Goal: Transaction & Acquisition: Purchase product/service

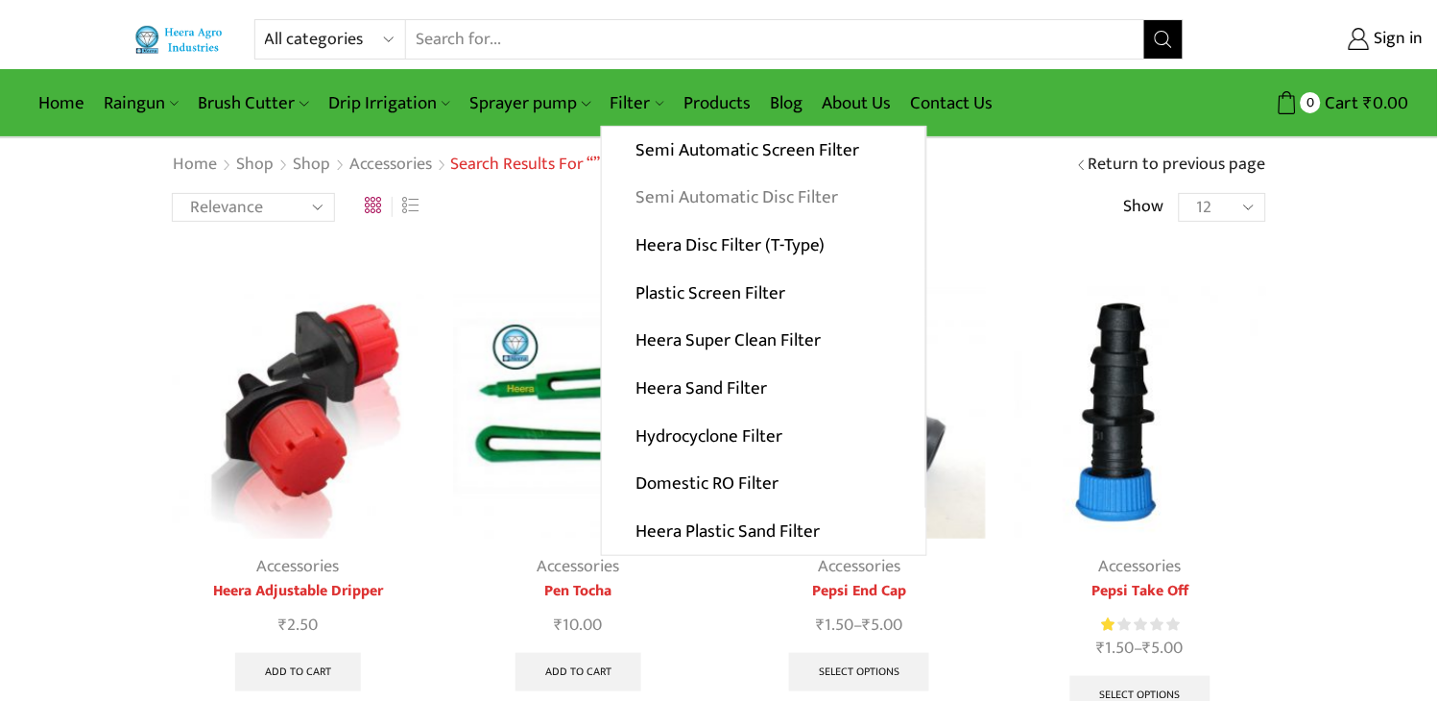
click at [704, 189] on link "Semi Automatic Disc Filter" at bounding box center [763, 198] width 323 height 48
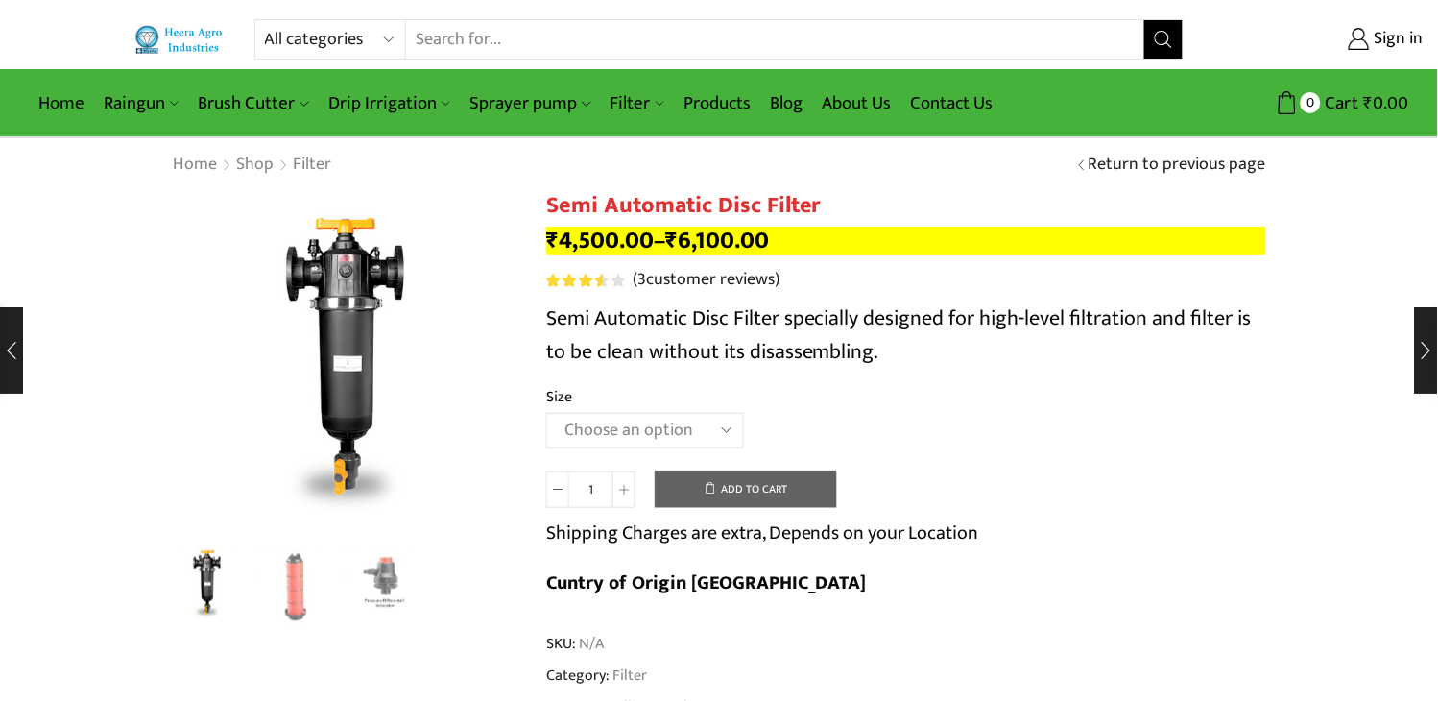
click at [720, 427] on select "Choose an option 2" Disc Filter 2.5" Disc Filter 3" Disc Filter" at bounding box center [645, 431] width 198 height 36
click at [546, 413] on select "Choose an option 2" Disc Filter 2.5" Disc Filter 3" Disc Filter" at bounding box center [645, 431] width 198 height 36
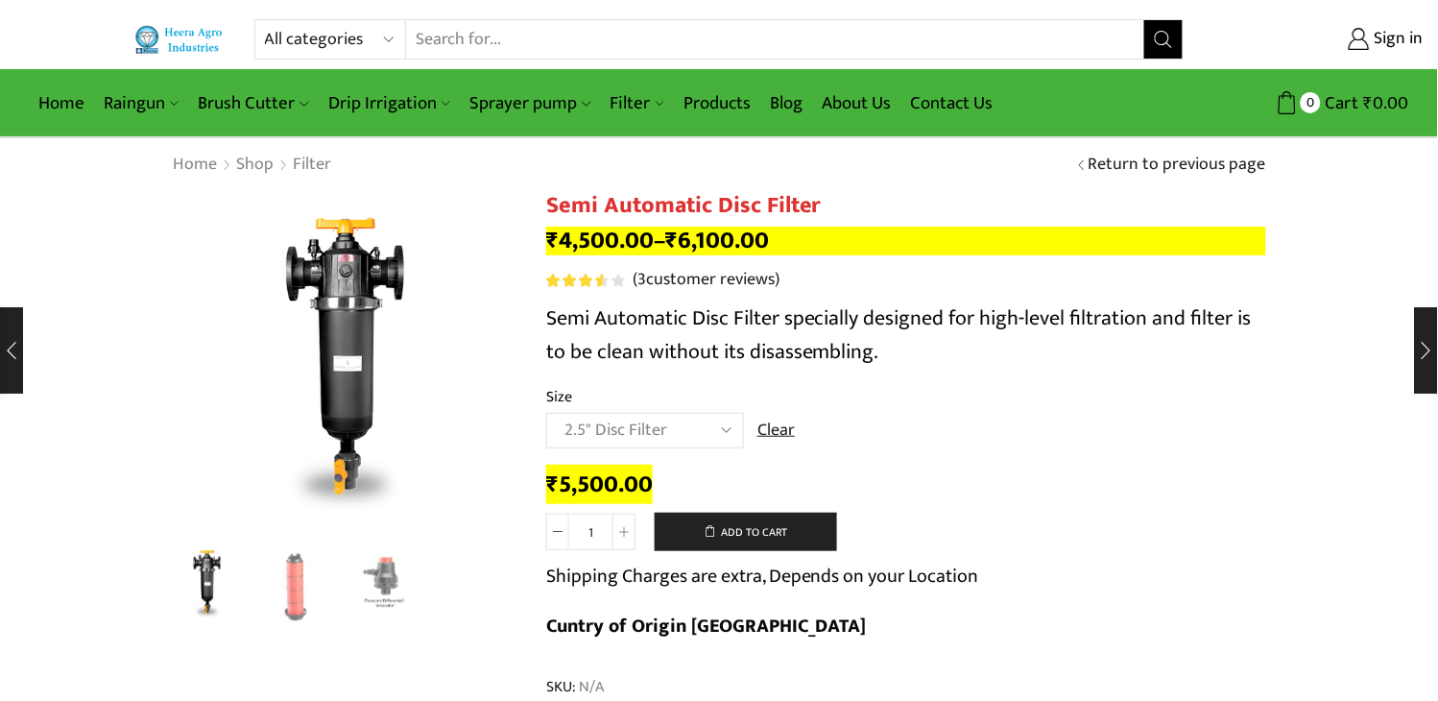
click at [737, 428] on select "Choose an option 2" Disc Filter 2.5" Disc Filter 3" Disc Filter" at bounding box center [645, 431] width 198 height 36
click at [546, 413] on select "Choose an option 2" Disc Filter 2.5" Disc Filter 3" Disc Filter" at bounding box center [645, 431] width 198 height 36
click at [706, 429] on select "Choose an option 2" Disc Filter 2.5" Disc Filter 3" Disc Filter" at bounding box center [645, 431] width 198 height 36
click at [546, 413] on select "Choose an option 2" Disc Filter 2.5" Disc Filter 3" Disc Filter" at bounding box center [645, 431] width 198 height 36
select select "2" Disc Filter"
